Goal: Task Accomplishment & Management: Use online tool/utility

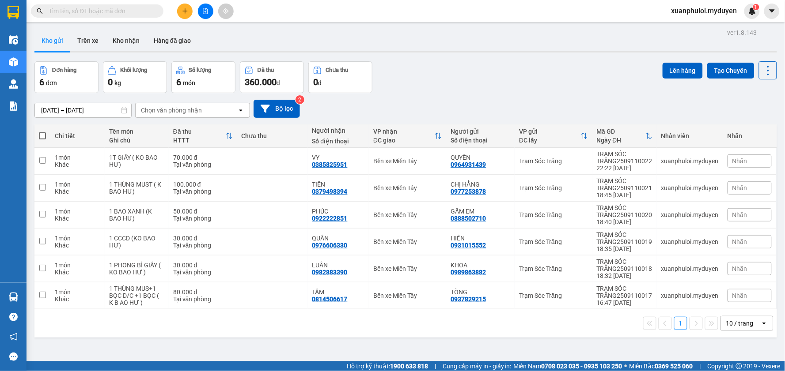
click at [41, 134] on span at bounding box center [42, 135] width 7 height 7
click at [42, 132] on input "checkbox" at bounding box center [42, 132] width 0 height 0
checkbox input "true"
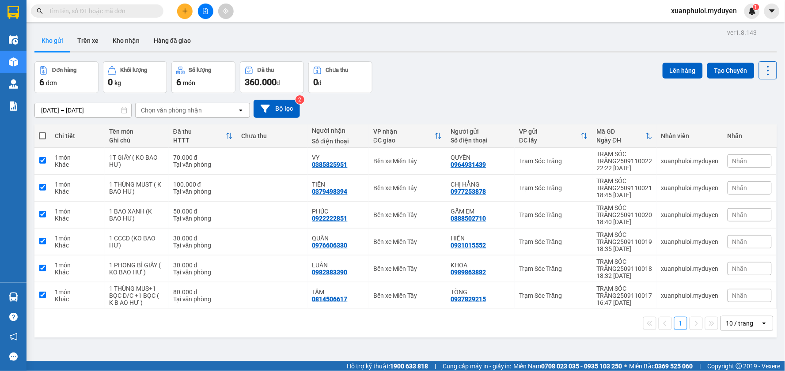
checkbox input "true"
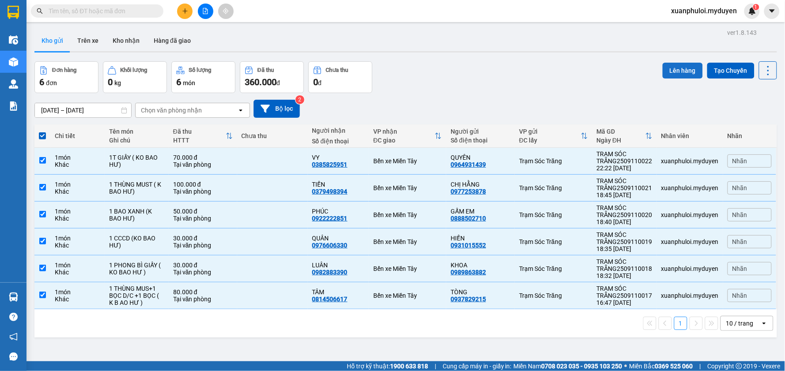
click at [668, 67] on button "Lên hàng" at bounding box center [682, 71] width 40 height 16
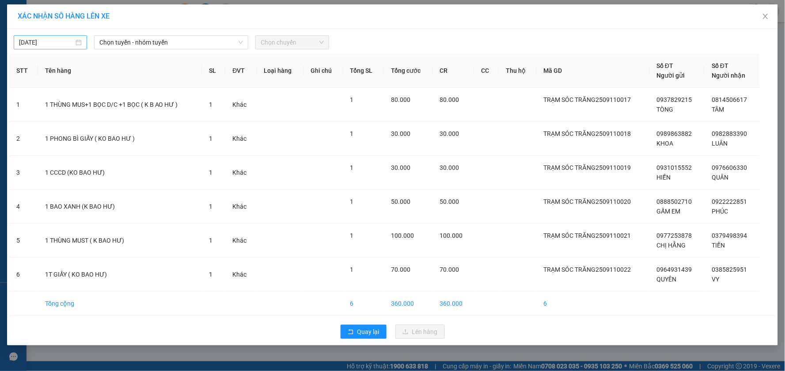
click at [36, 42] on body "Kết quả tìm kiếm ( 0 ) Bộ lọc No Data xuanphuloi.myduyen 1 Điều hành xe Kho hàn…" at bounding box center [392, 185] width 785 height 371
type input "[DATE]"
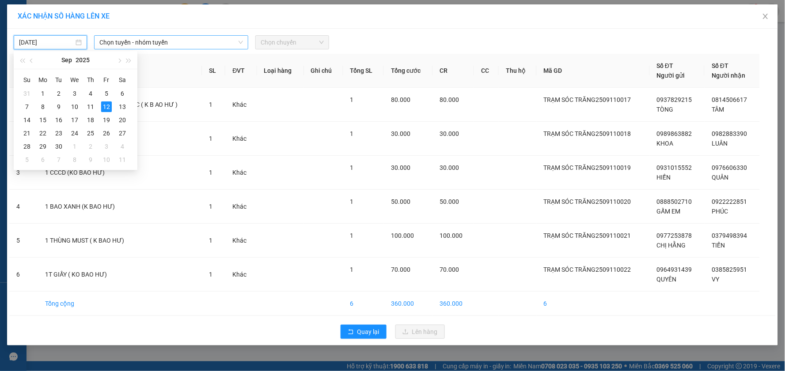
click at [136, 35] on div "Chọn tuyến - nhóm tuyến" at bounding box center [171, 42] width 154 height 14
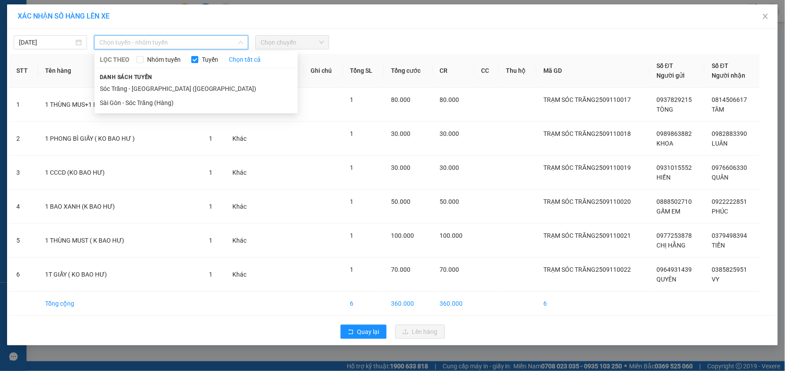
click at [156, 38] on span "Chọn tuyến - nhóm tuyến" at bounding box center [170, 42] width 143 height 13
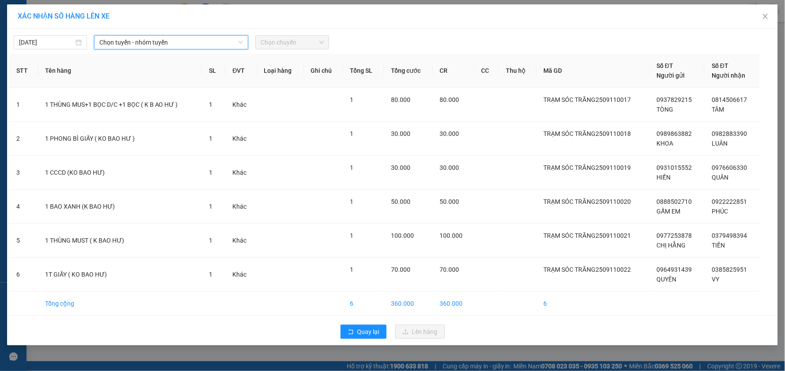
click at [144, 44] on span "Chọn tuyến - nhóm tuyến" at bounding box center [170, 42] width 143 height 13
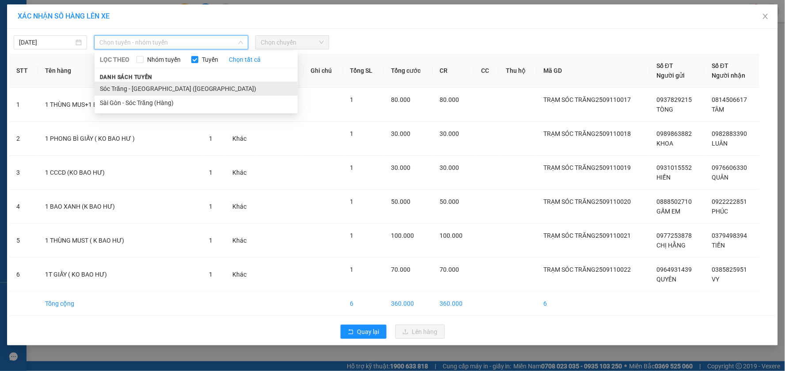
click at [133, 87] on li "Sóc Trăng - [GEOGRAPHIC_DATA] ([GEOGRAPHIC_DATA])" at bounding box center [195, 89] width 203 height 14
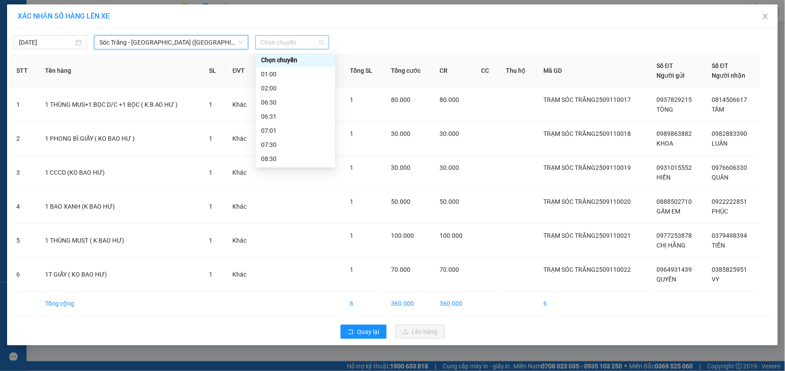
click at [291, 41] on span "Chọn chuyến" at bounding box center [291, 42] width 63 height 13
click at [286, 76] on div "01:00" at bounding box center [295, 74] width 69 height 10
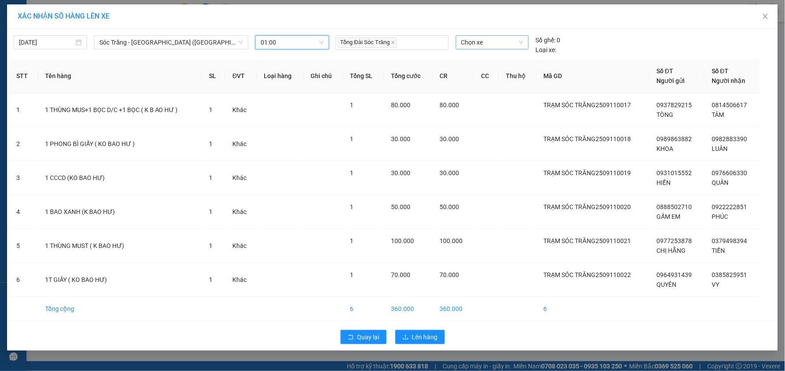
click at [475, 41] on span "Chọn xe" at bounding box center [492, 42] width 62 height 13
type input "883"
click at [490, 57] on div "50H-883.57" at bounding box center [492, 60] width 62 height 10
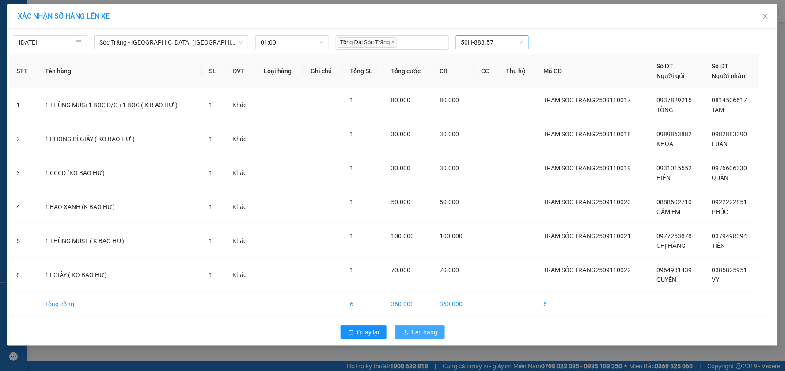
click at [408, 336] on icon "upload" at bounding box center [405, 332] width 6 height 6
